Goal: Information Seeking & Learning: Check status

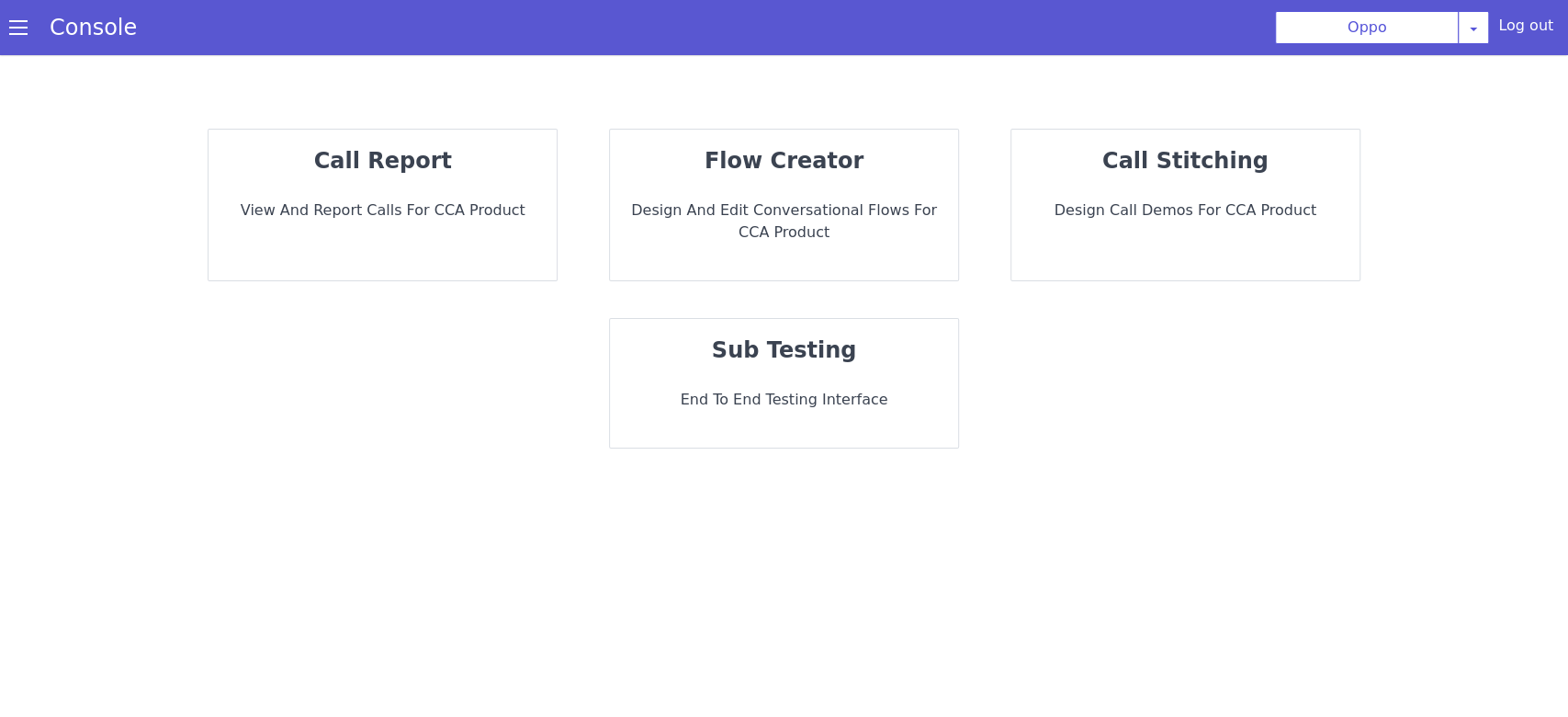
click at [318, 238] on div "call report View and report calls for CCA Product" at bounding box center [387, 194] width 351 height 160
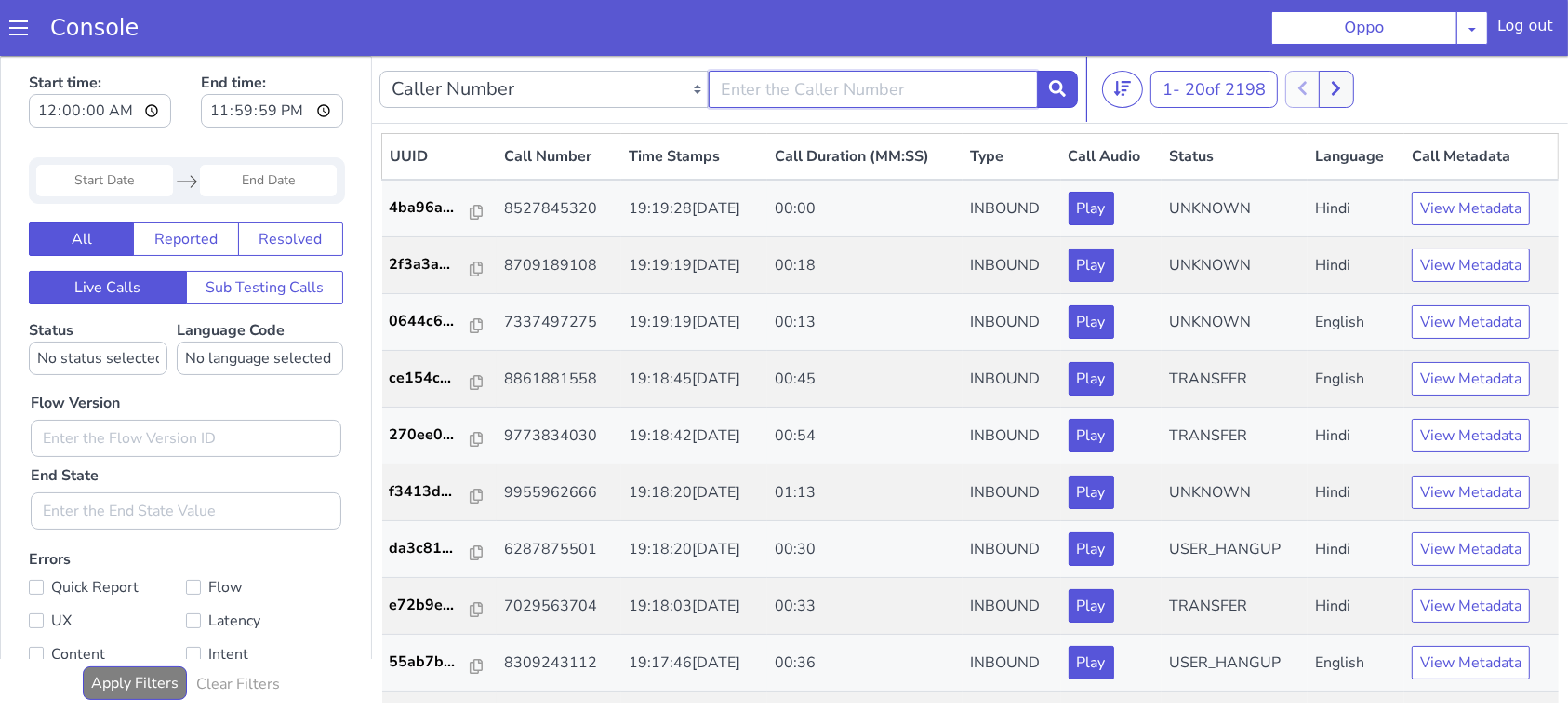
type input "9981958963"
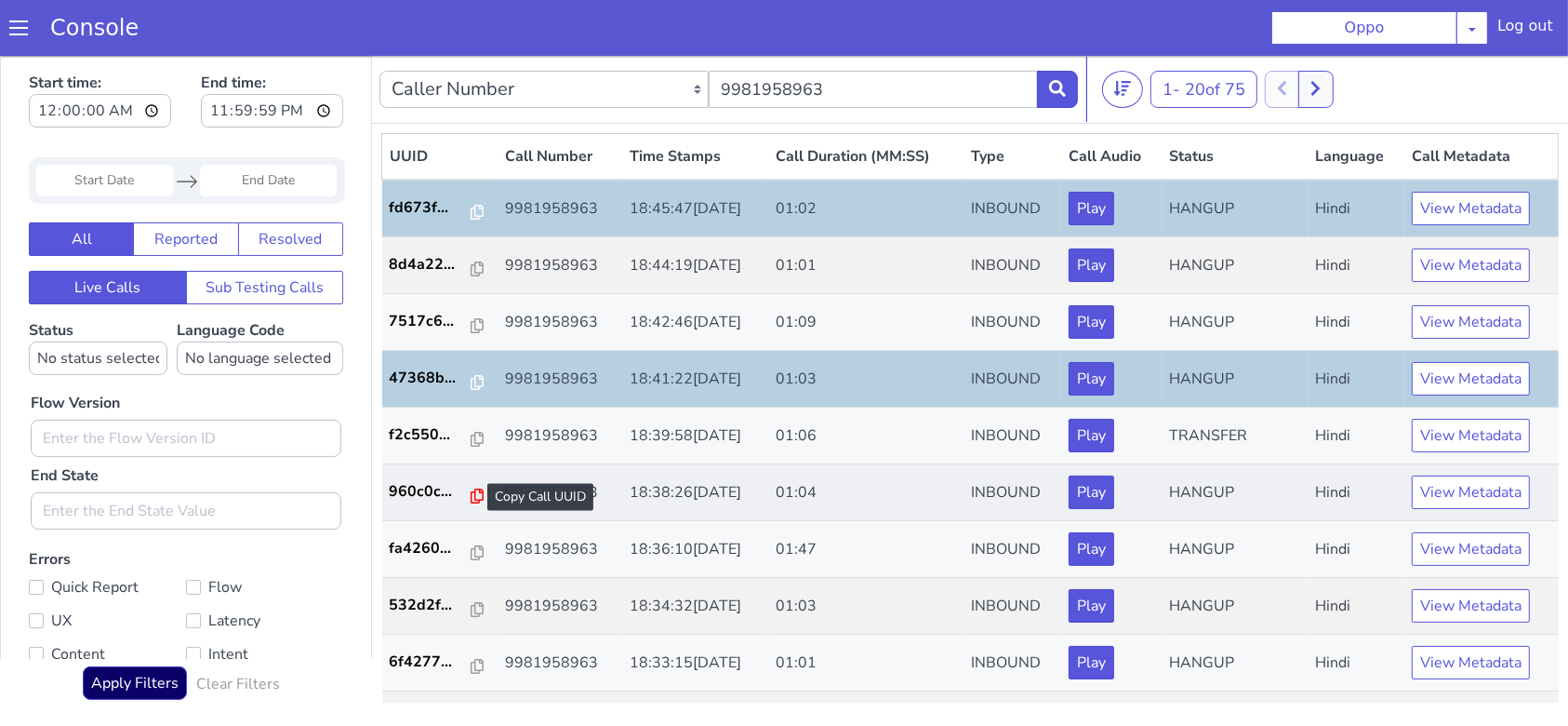
click at [832, 74] on icon at bounding box center [839, 74] width 13 height 15
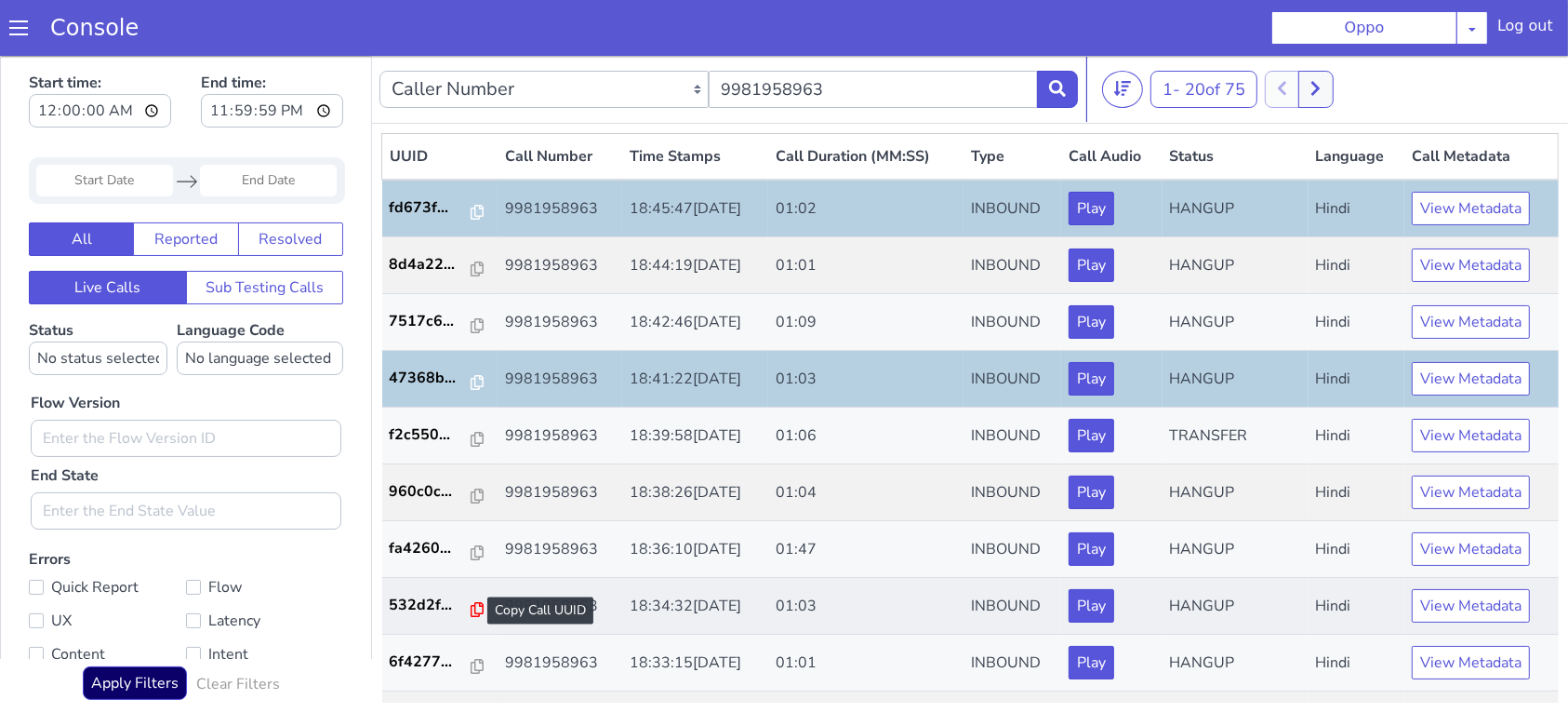
click at [999, 112] on icon at bounding box center [1004, 115] width 13 height 15
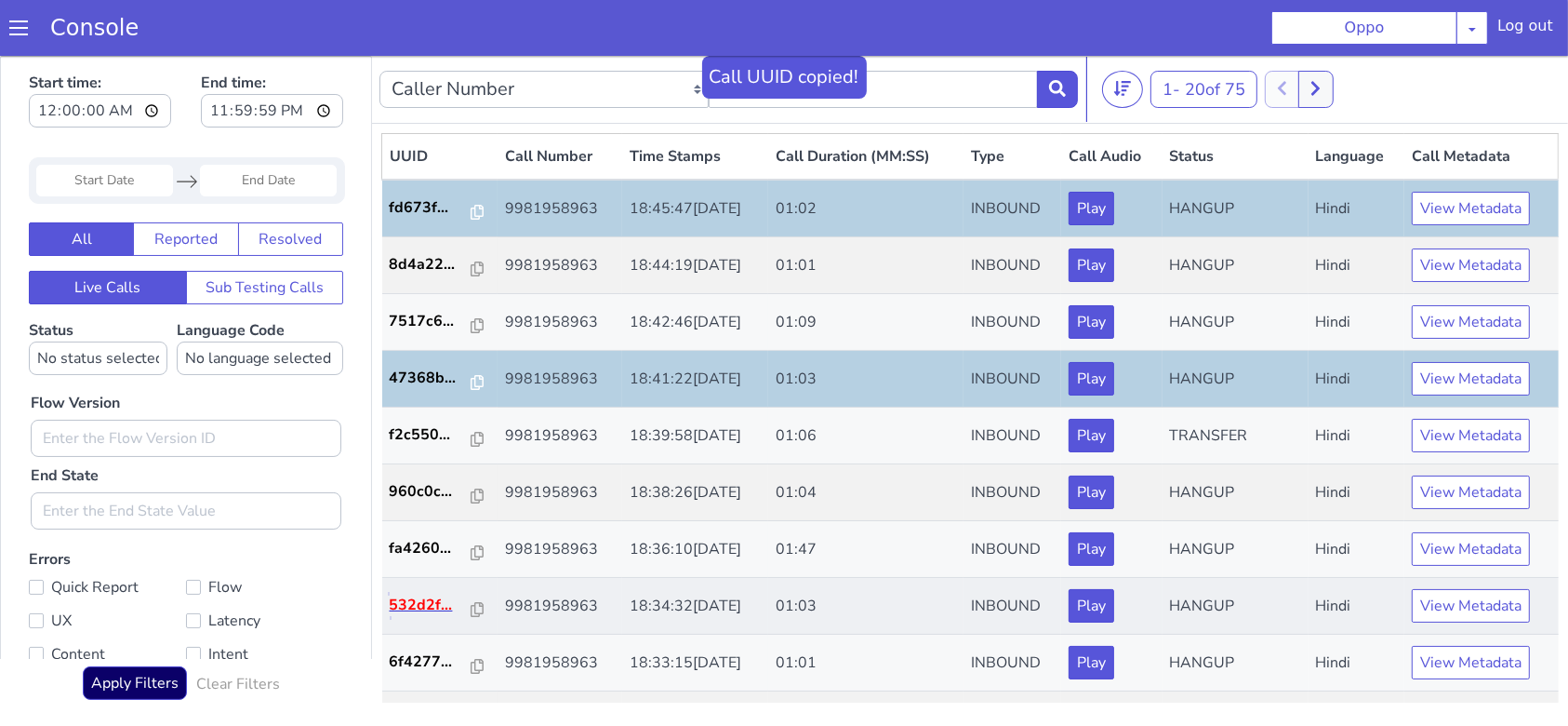
click at [1064, 87] on p "532d2f..." at bounding box center [1053, 86] width 83 height 23
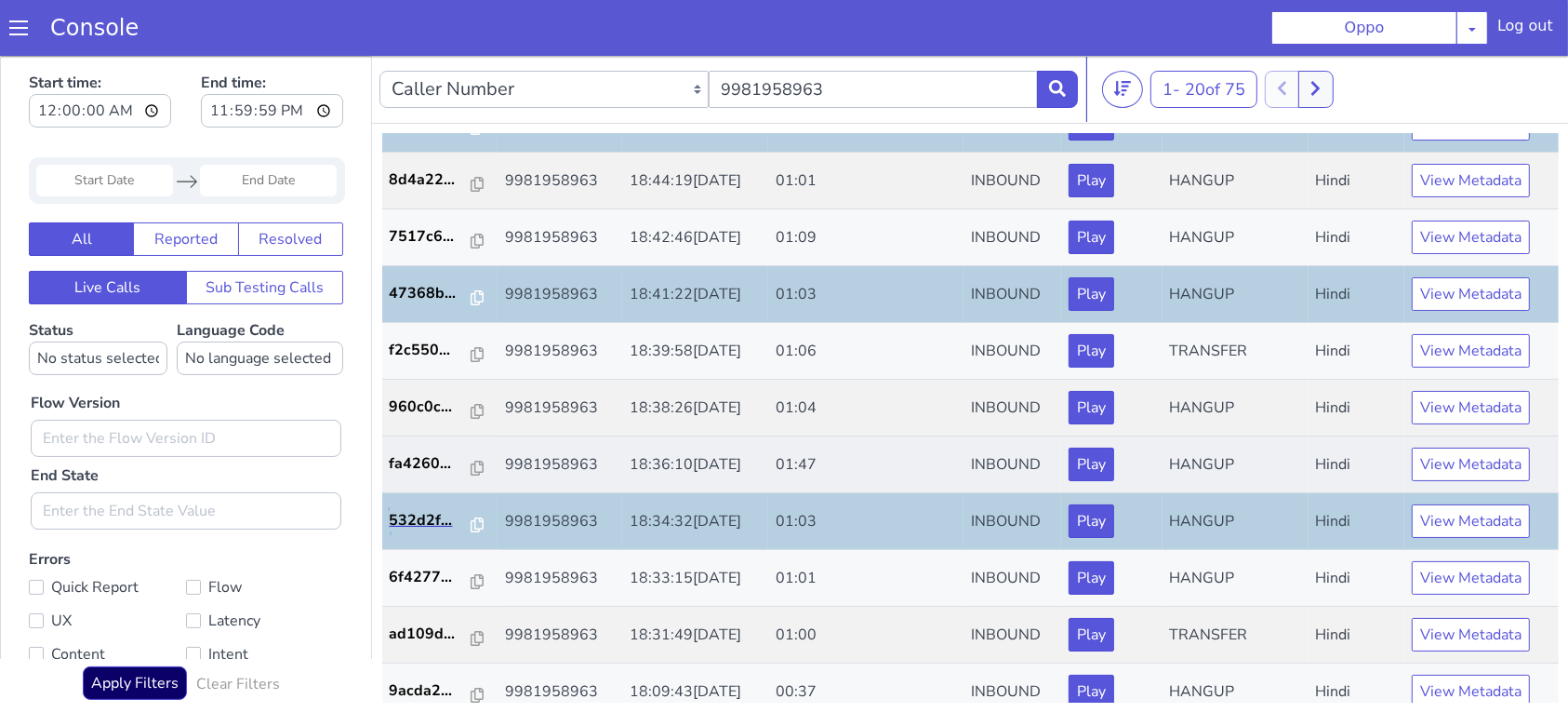
scroll to position [123, 0]
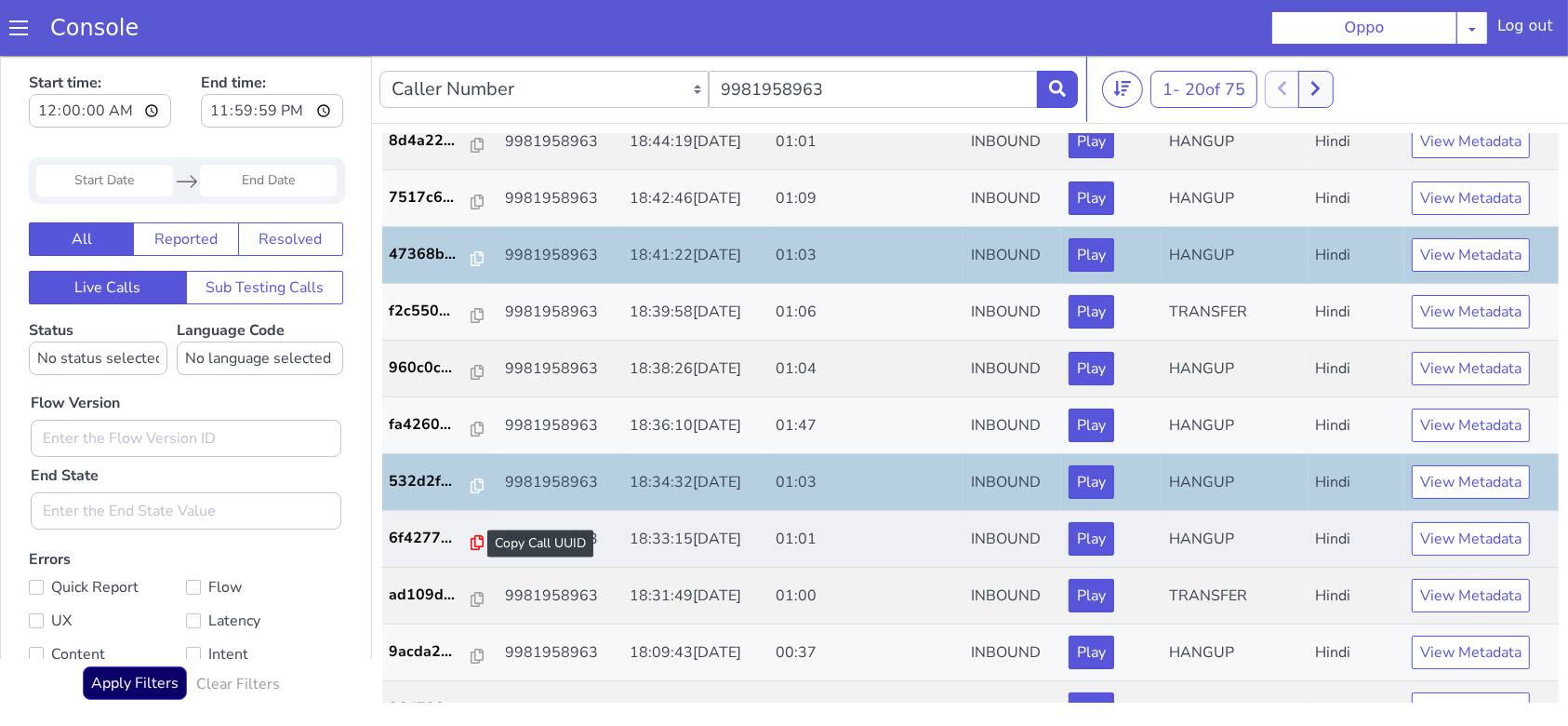
click at [1093, 25] on icon at bounding box center [1099, 24] width 13 height 15
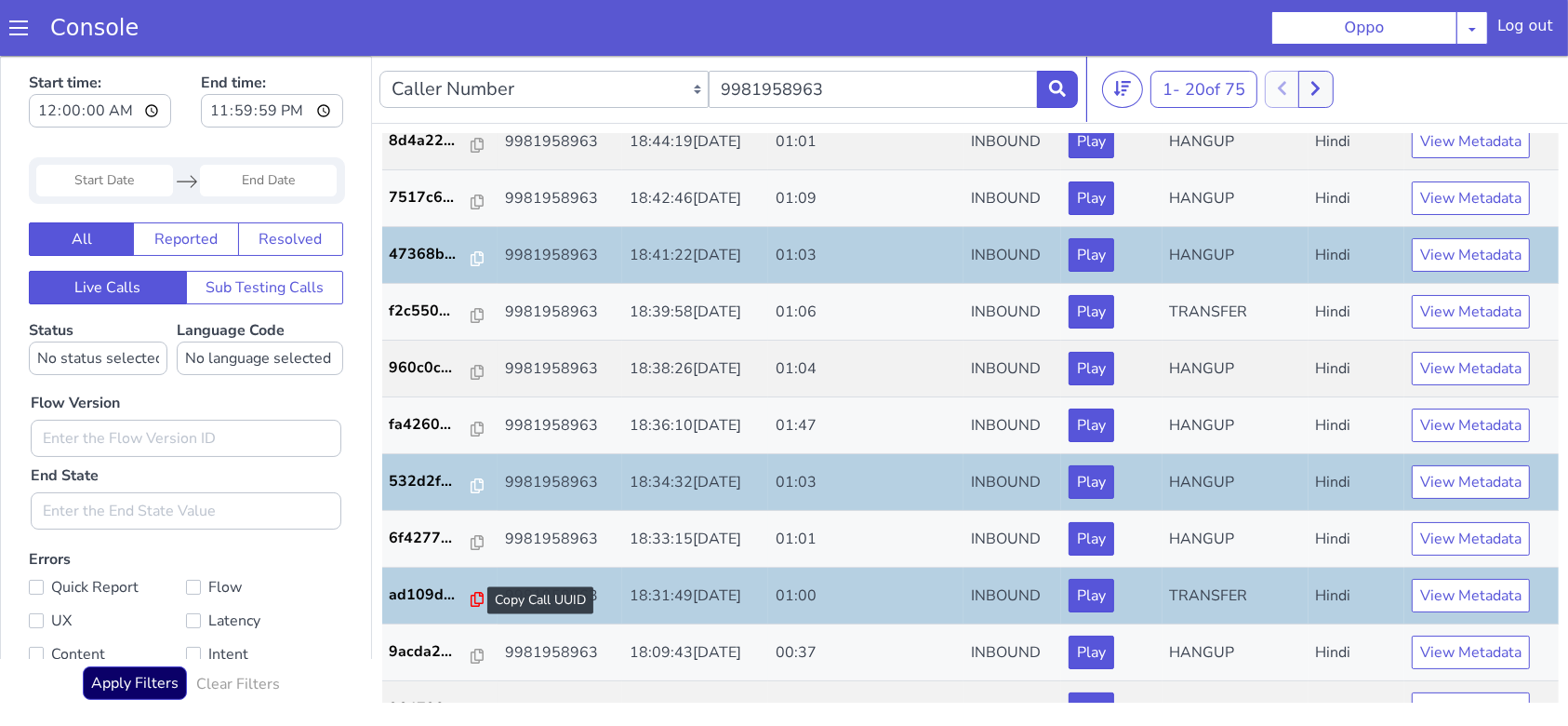
click at [998, 106] on icon at bounding box center [1004, 105] width 13 height 15
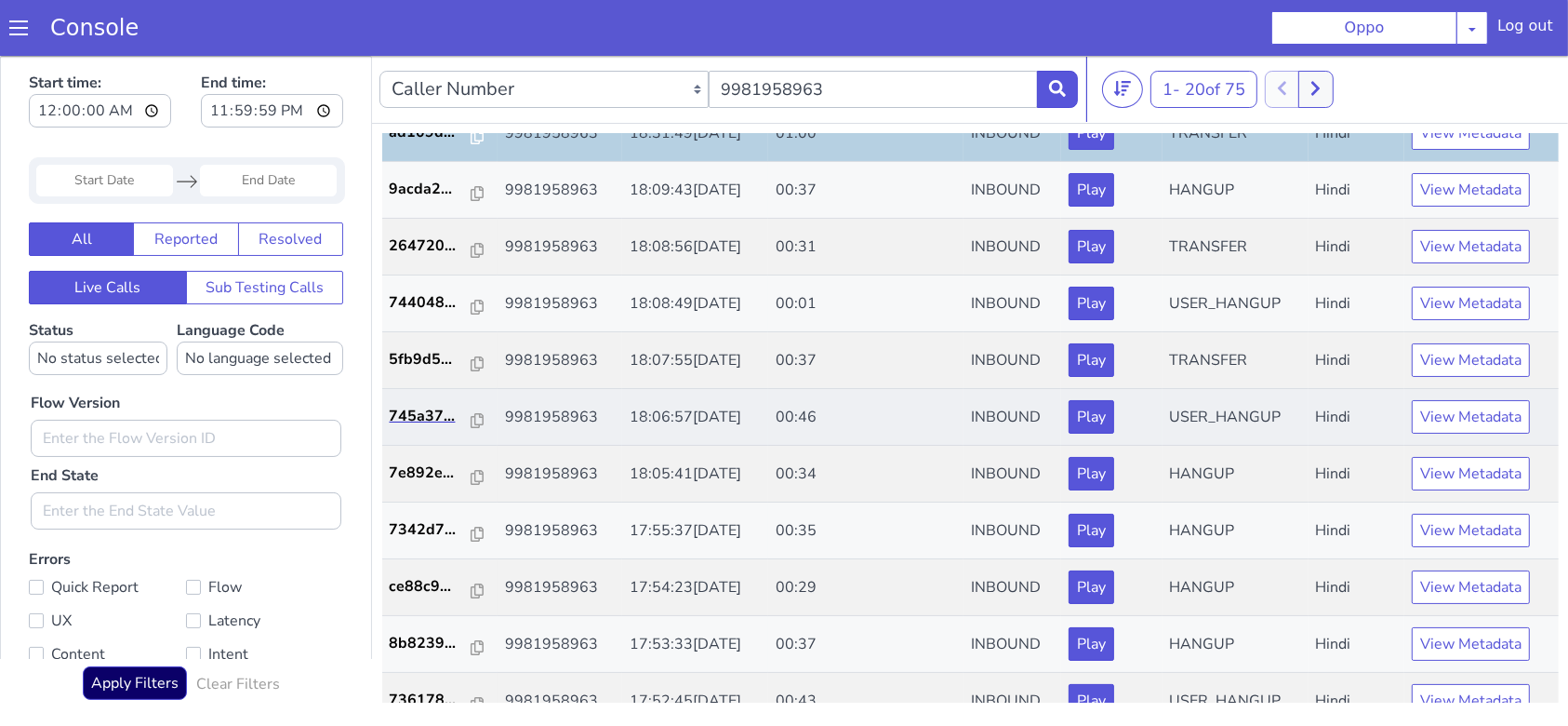
scroll to position [609, 0]
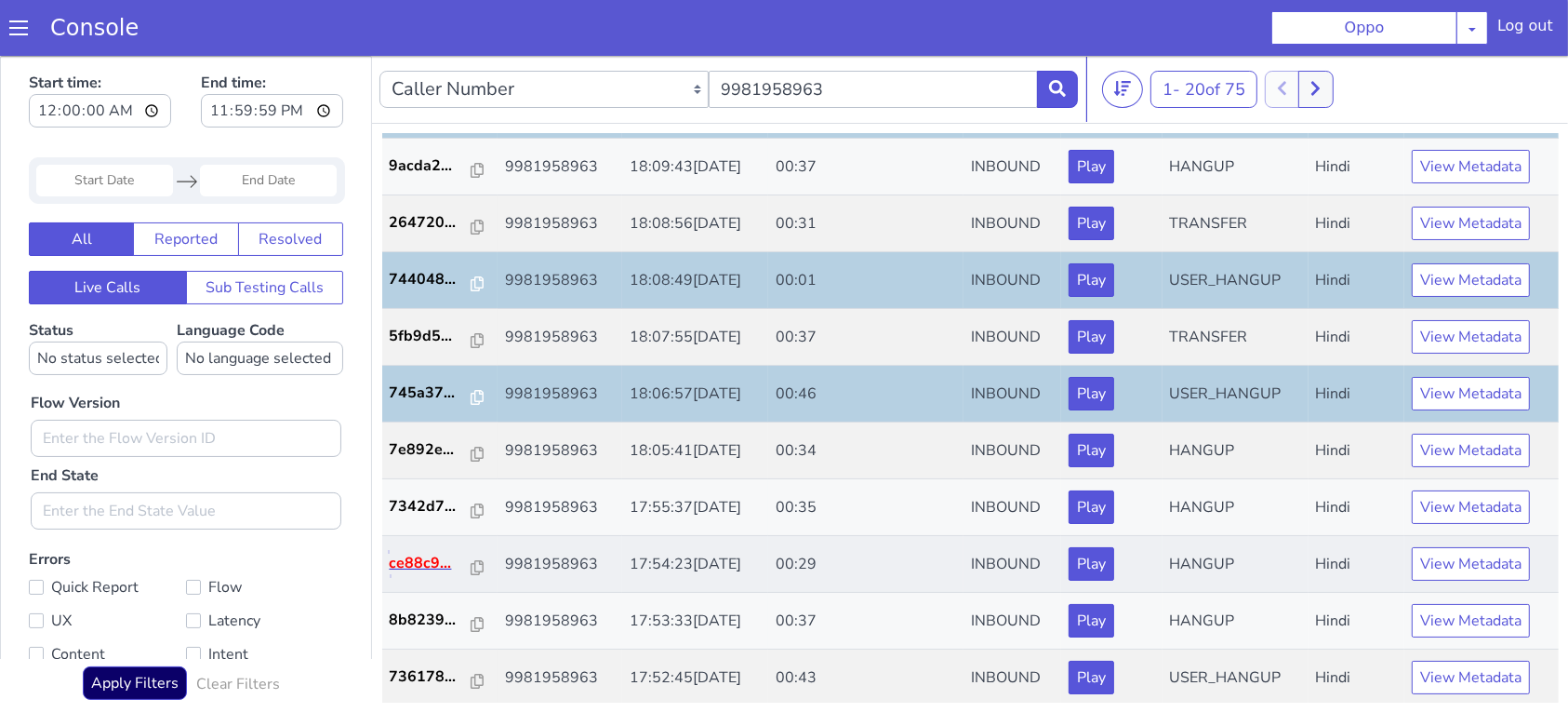
click at [1050, 46] on p "ce88c9..." at bounding box center [1053, 44] width 83 height 23
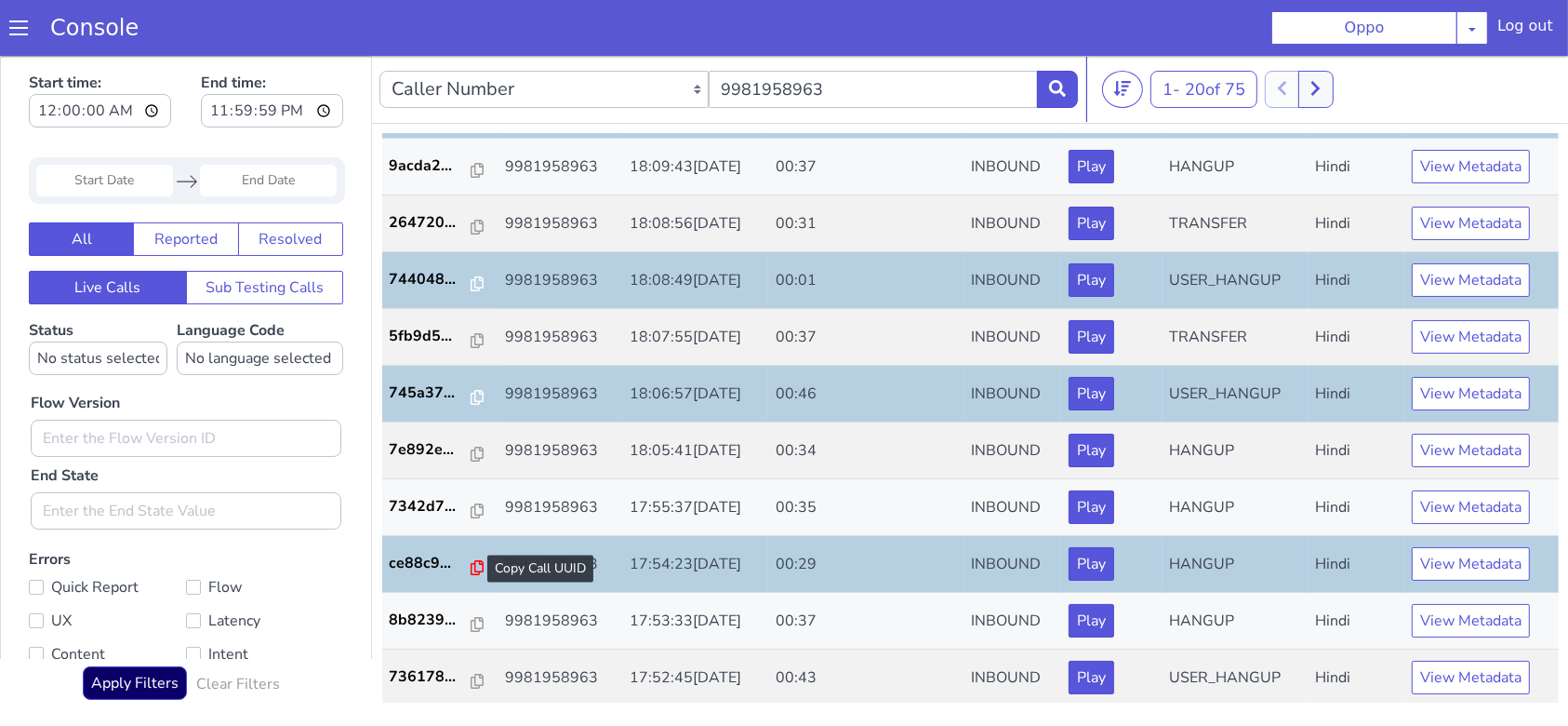
click at [1195, 36] on icon at bounding box center [1202, 35] width 13 height 15
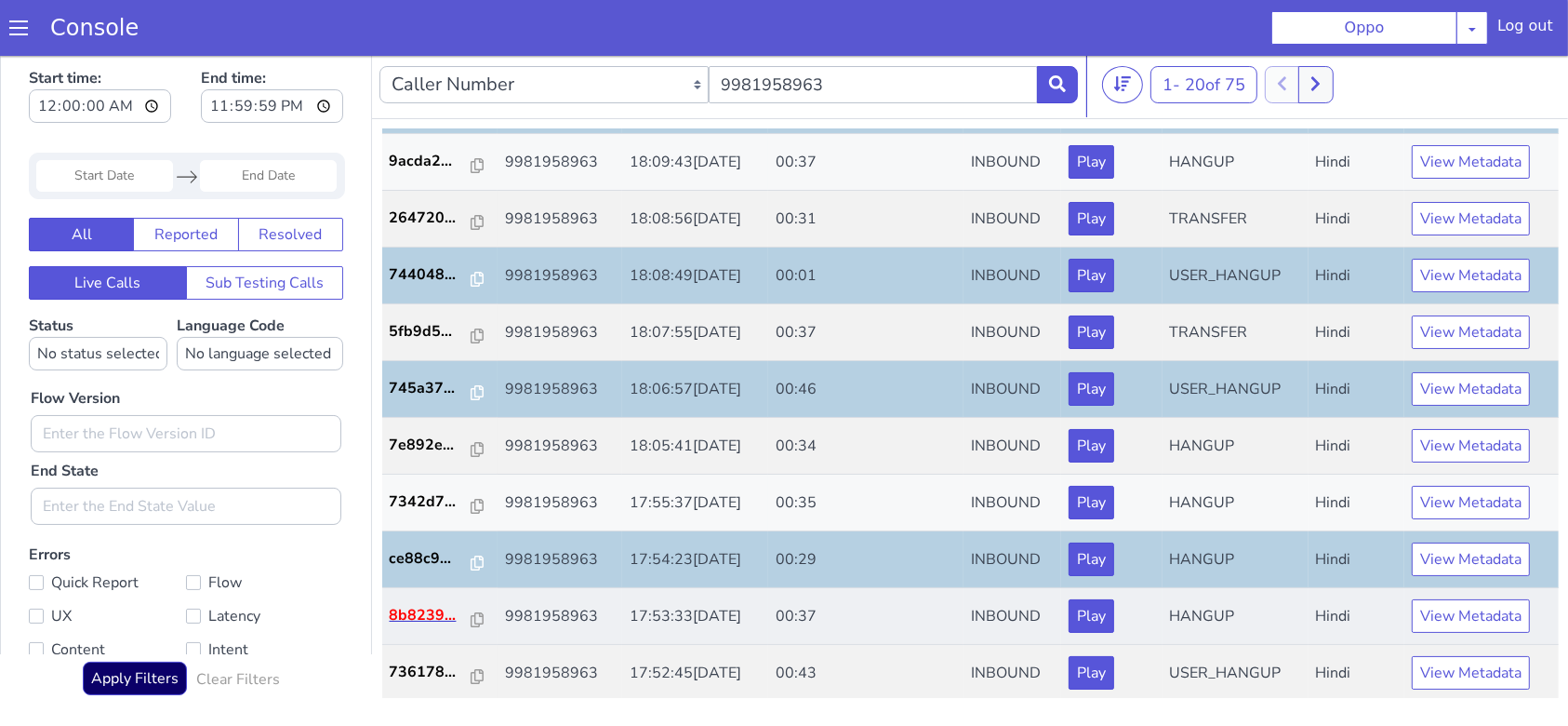
scroll to position [6, 0]
click at [911, 158] on icon at bounding box center [918, 157] width 13 height 15
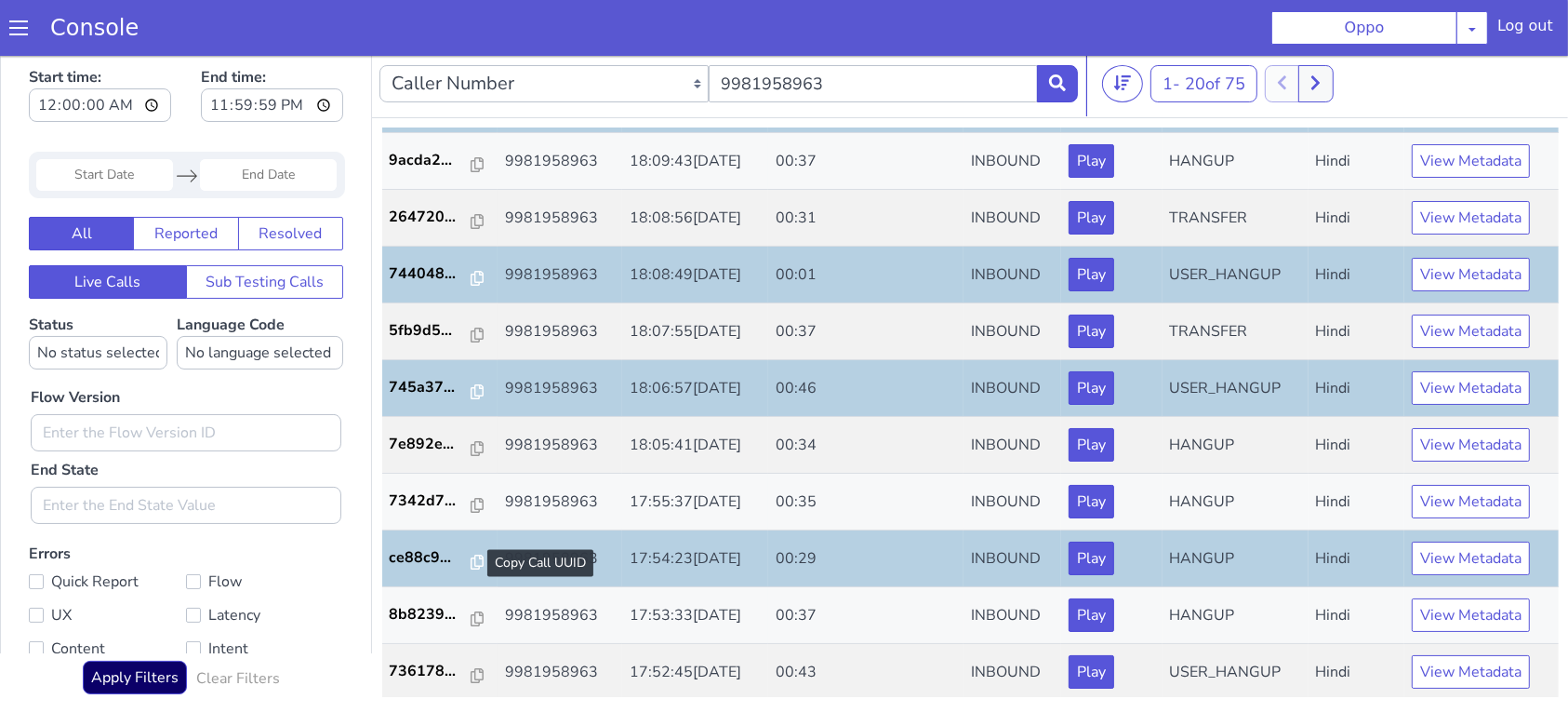
click at [910, 110] on div at bounding box center [917, 102] width 13 height 23
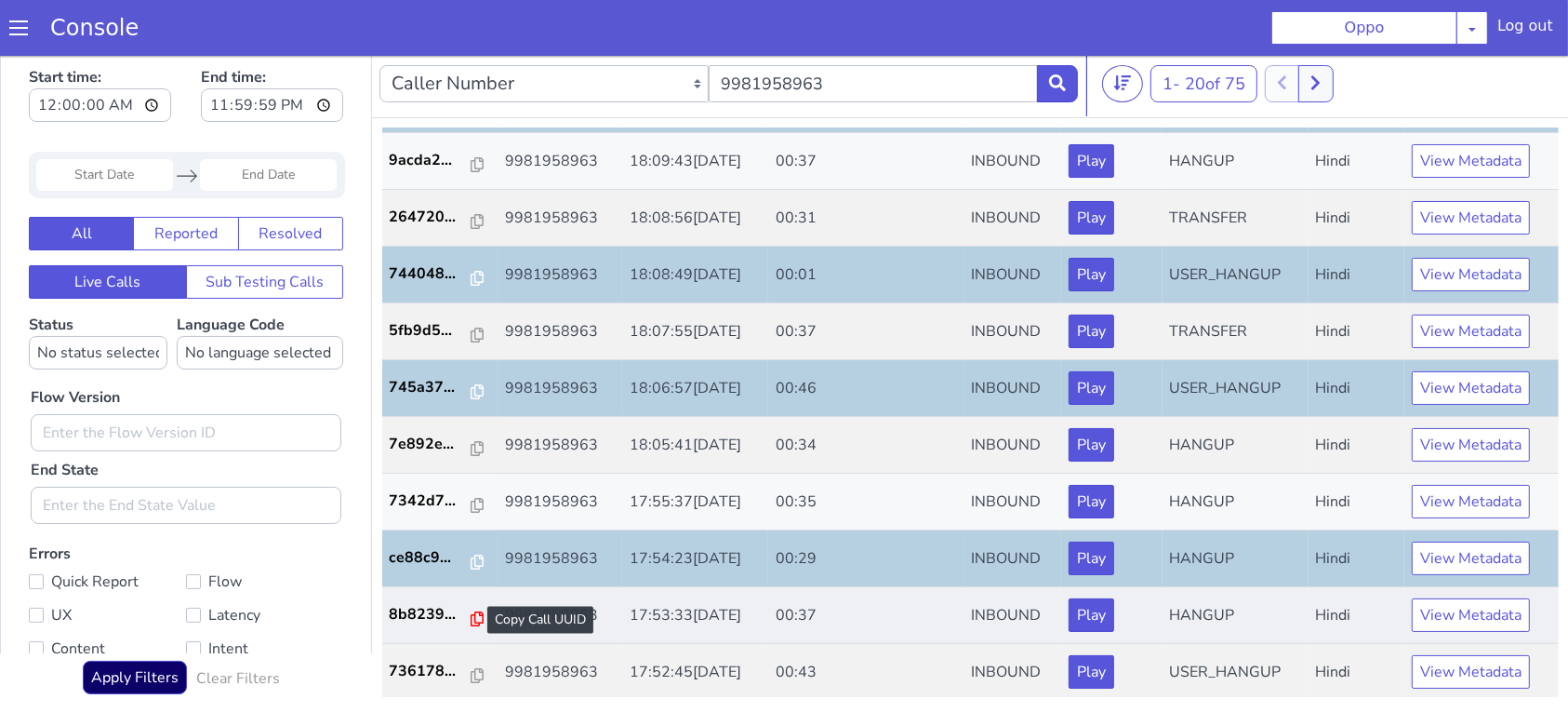
click at [1302, 84] on icon at bounding box center [1308, 86] width 13 height 15
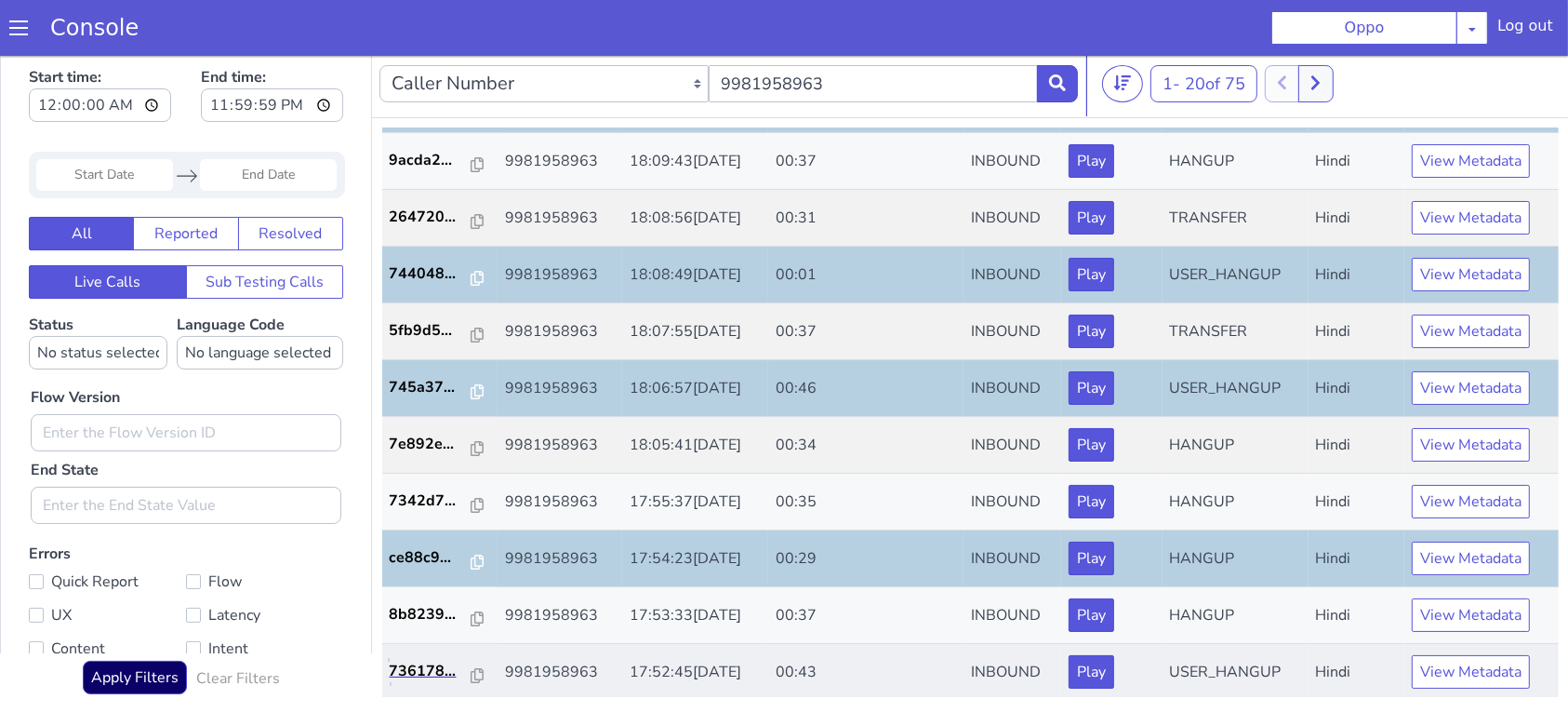
click at [1527, 185] on link "736178..." at bounding box center [1493, 180] width 102 height 23
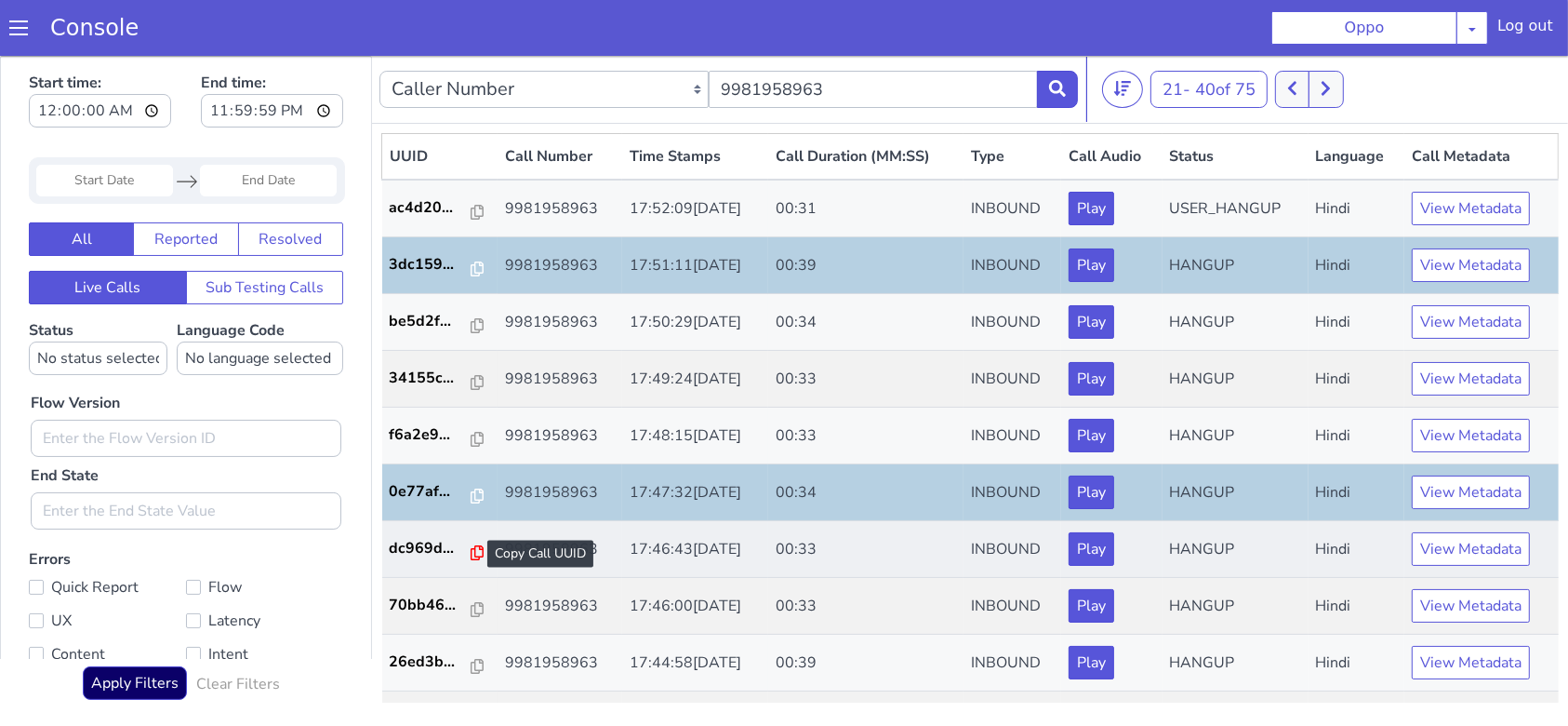
click at [1093, 34] on icon at bounding box center [1099, 34] width 13 height 15
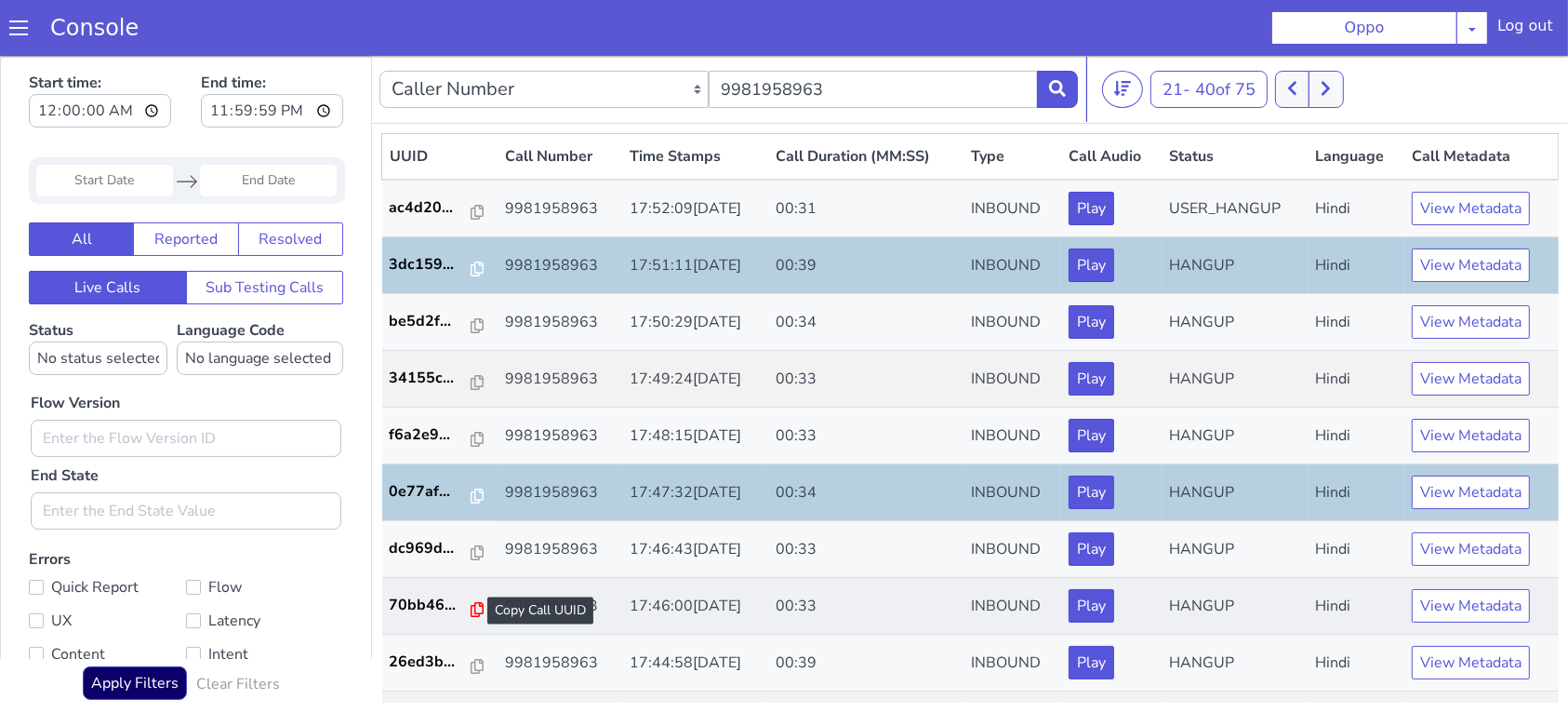
click at [1413, 87] on icon at bounding box center [1419, 89] width 13 height 15
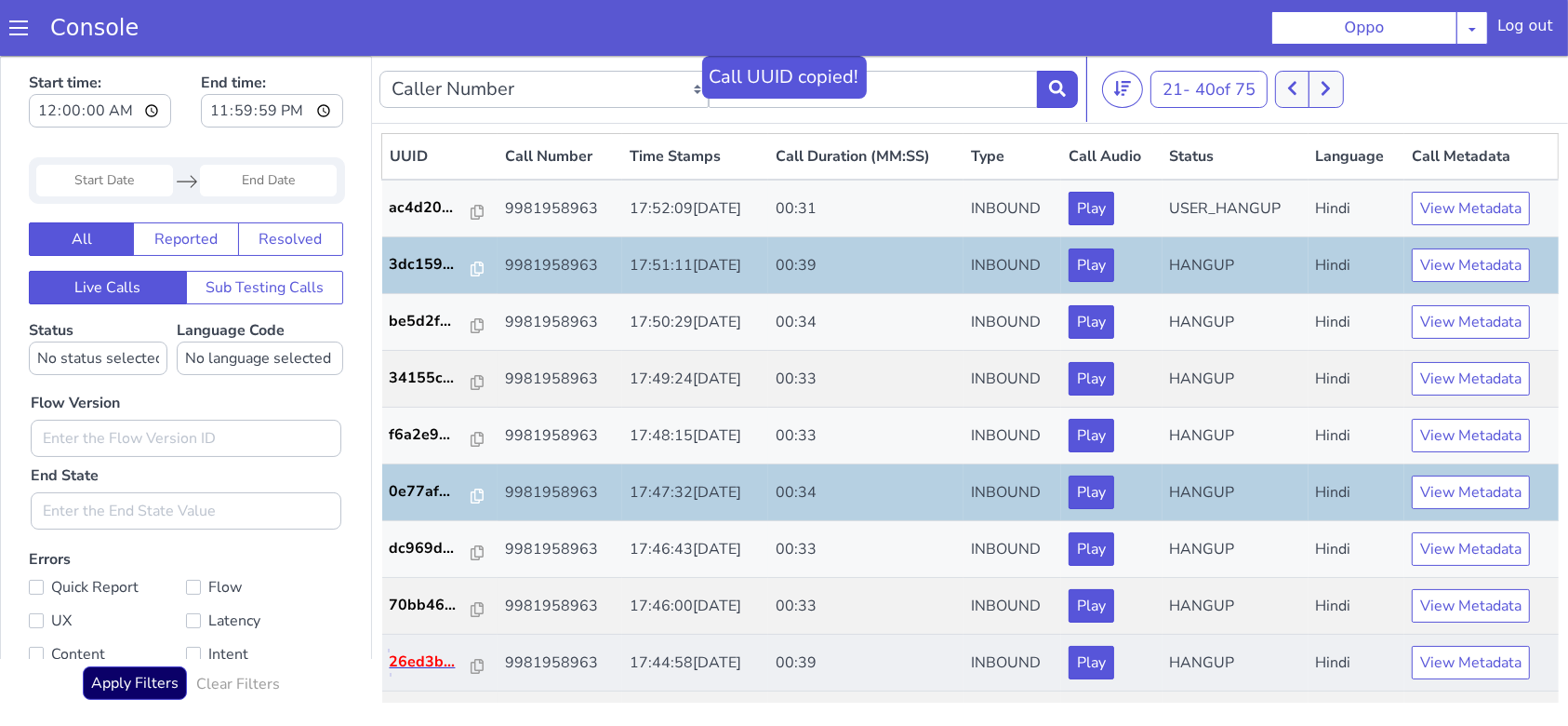
click at [1356, 140] on p "26ed3b..." at bounding box center [1372, 141] width 83 height 23
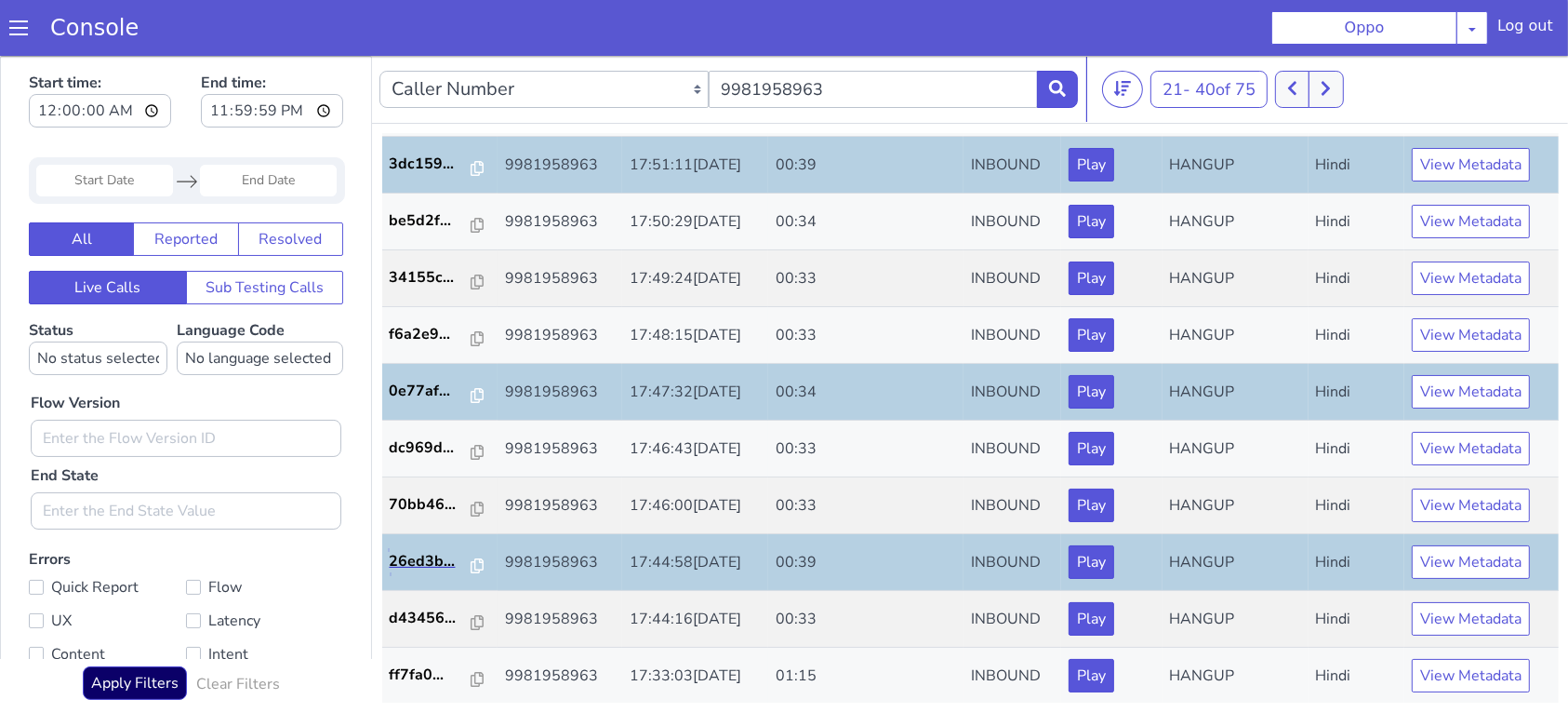
scroll to position [123, 0]
